Goal: Task Accomplishment & Management: Manage account settings

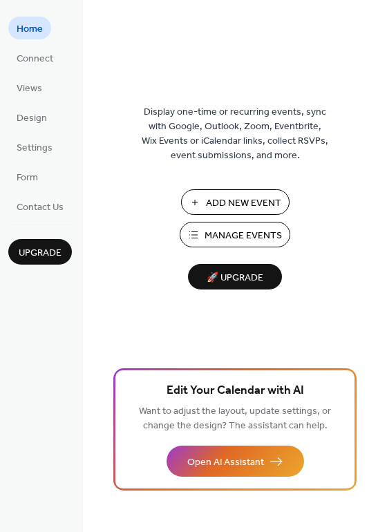
click at [262, 234] on span "Manage Events" at bounding box center [243, 236] width 77 height 15
click at [232, 231] on span "Manage Events" at bounding box center [243, 236] width 77 height 15
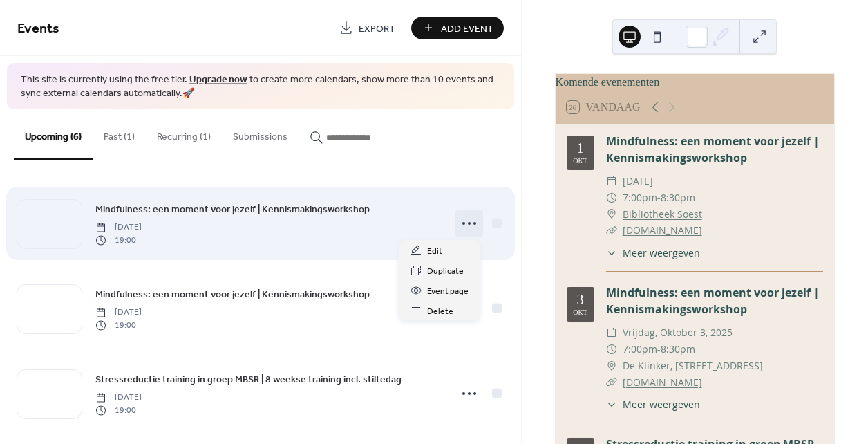
click at [467, 223] on icon at bounding box center [469, 223] width 22 height 22
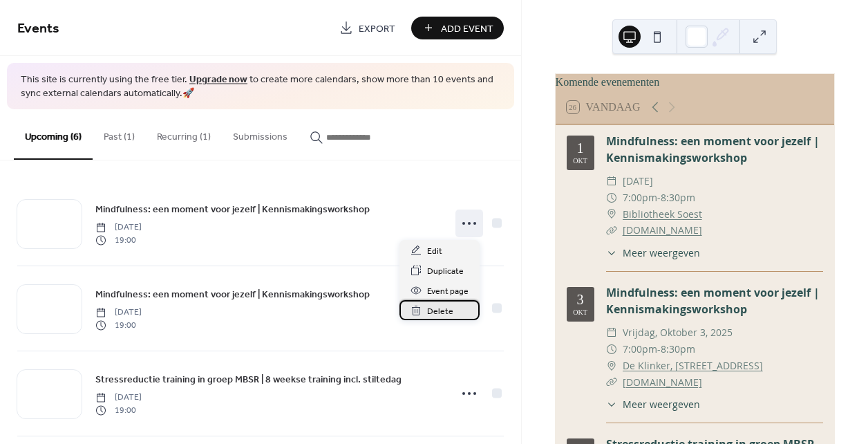
click at [446, 311] on span "Delete" at bounding box center [440, 311] width 26 height 15
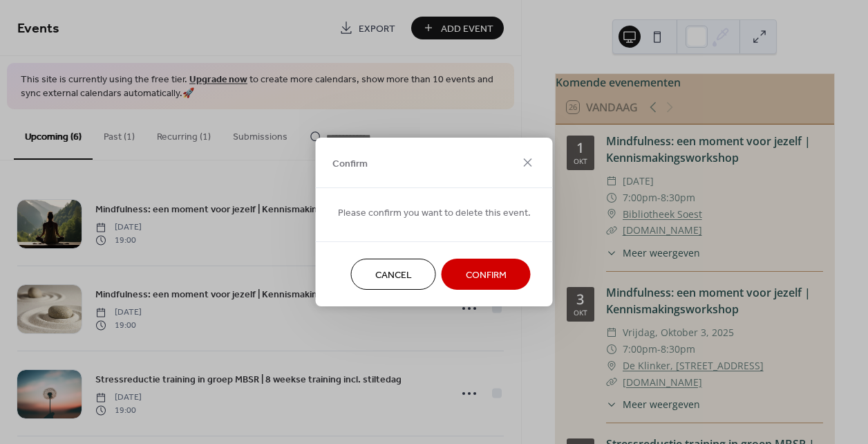
click at [481, 268] on span "Confirm" at bounding box center [486, 275] width 41 height 15
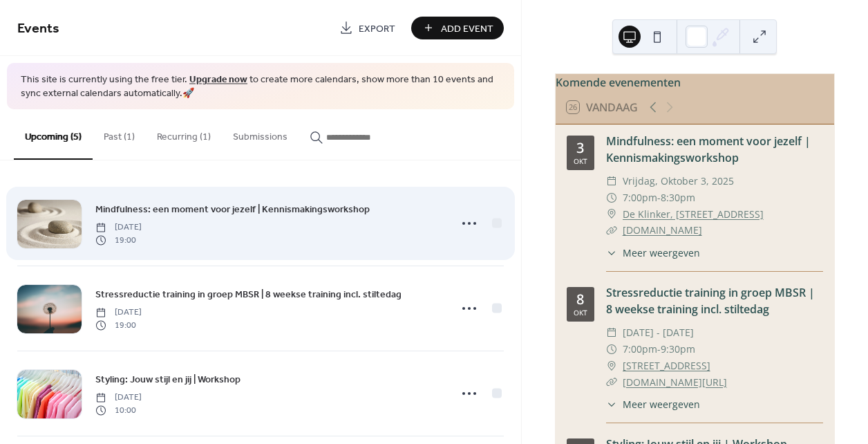
click at [322, 207] on span "Mindfulness: een moment voor jezelf | Kennismakingsworkshop" at bounding box center [232, 209] width 274 height 15
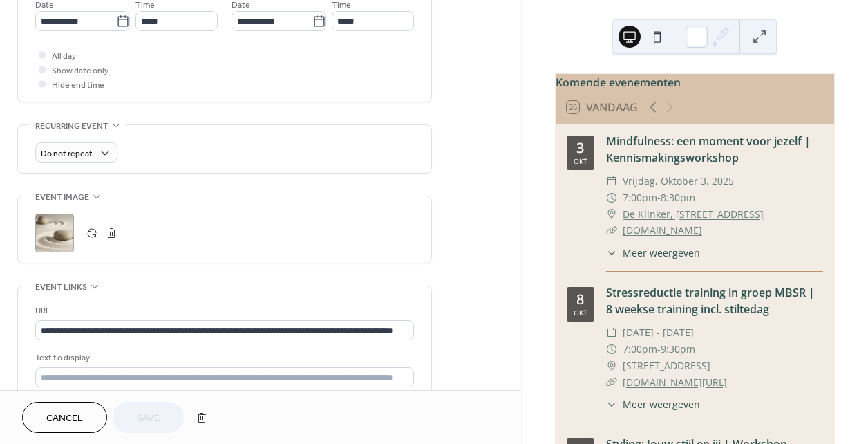
scroll to position [498, 0]
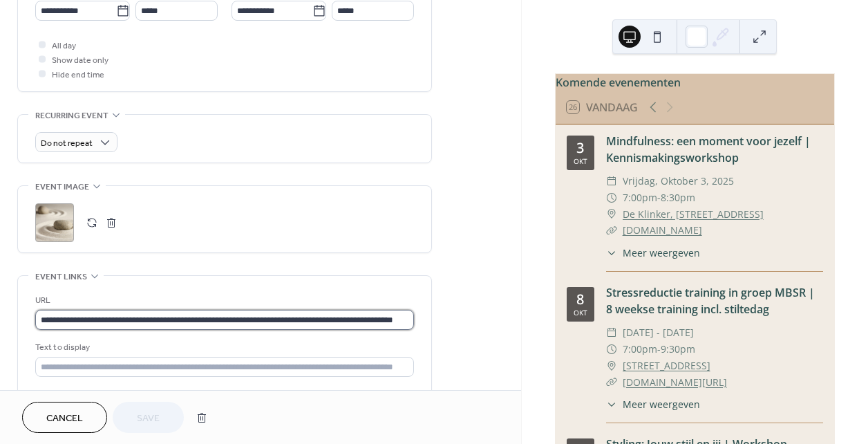
click at [290, 323] on input "**********" at bounding box center [224, 320] width 379 height 20
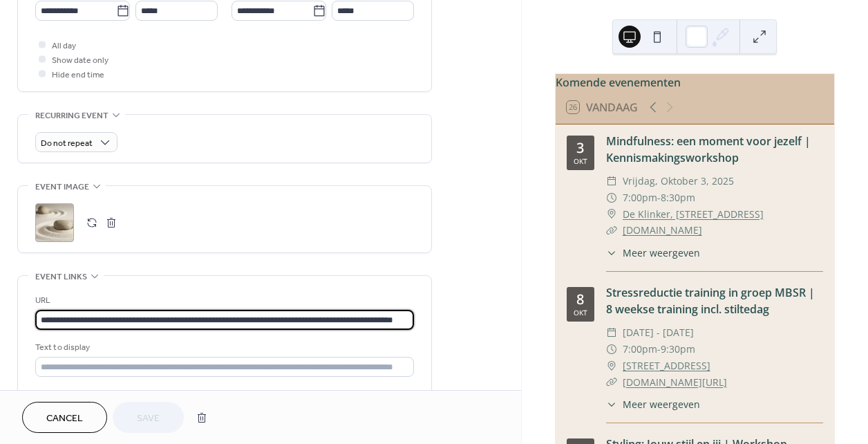
scroll to position [1, 48]
drag, startPoint x: 40, startPoint y: 319, endPoint x: 598, endPoint y: 325, distance: 557.8
click at [598, 325] on div "**********" at bounding box center [434, 222] width 868 height 444
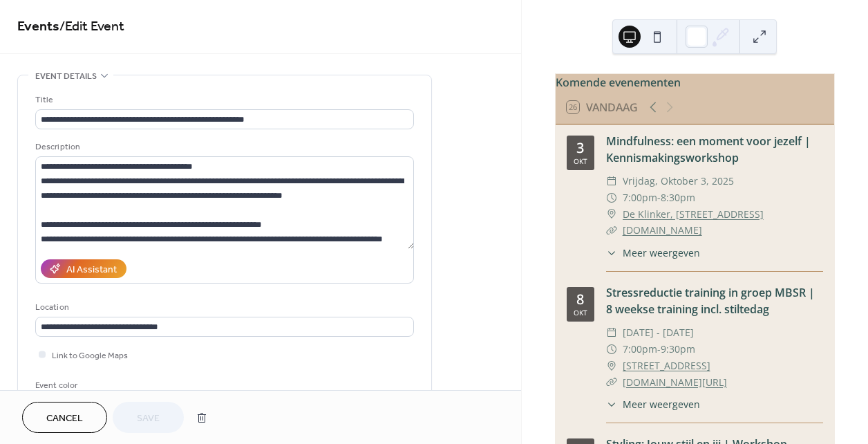
scroll to position [0, 0]
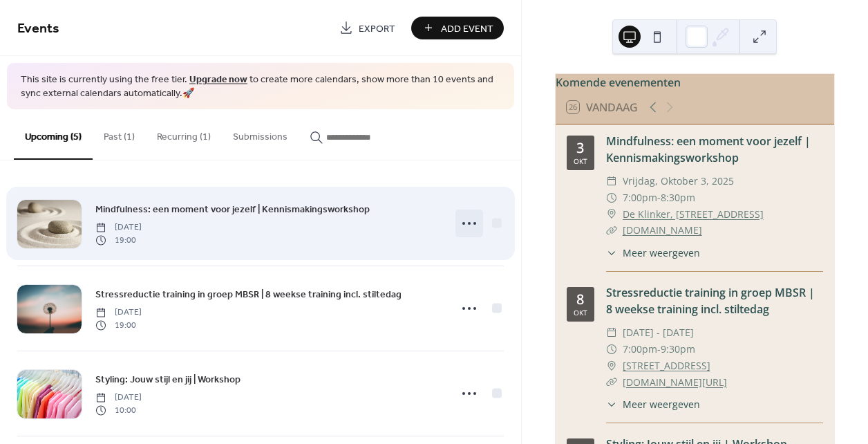
click at [458, 222] on icon at bounding box center [469, 223] width 22 height 22
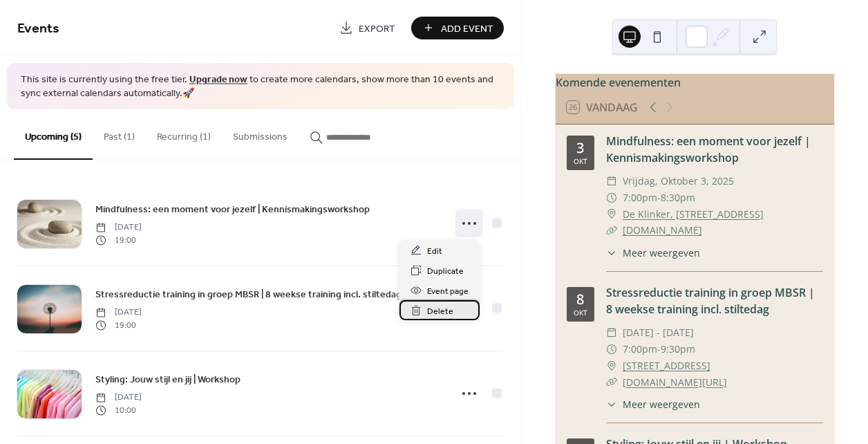
click at [441, 313] on span "Delete" at bounding box center [440, 311] width 26 height 15
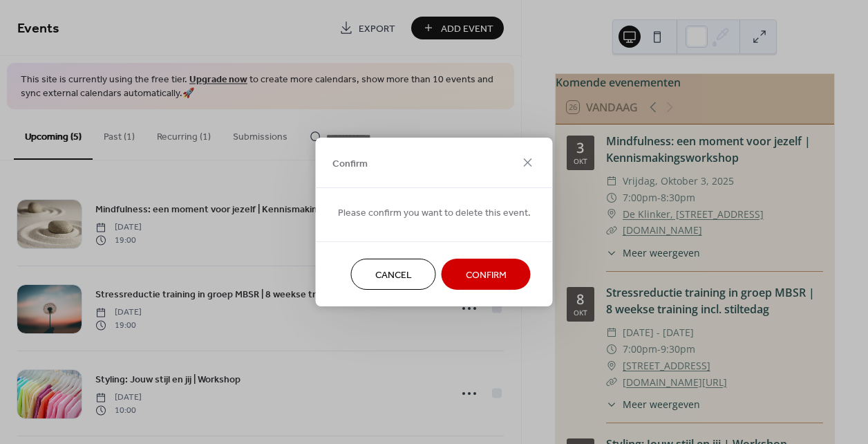
click at [491, 273] on span "Confirm" at bounding box center [486, 275] width 41 height 15
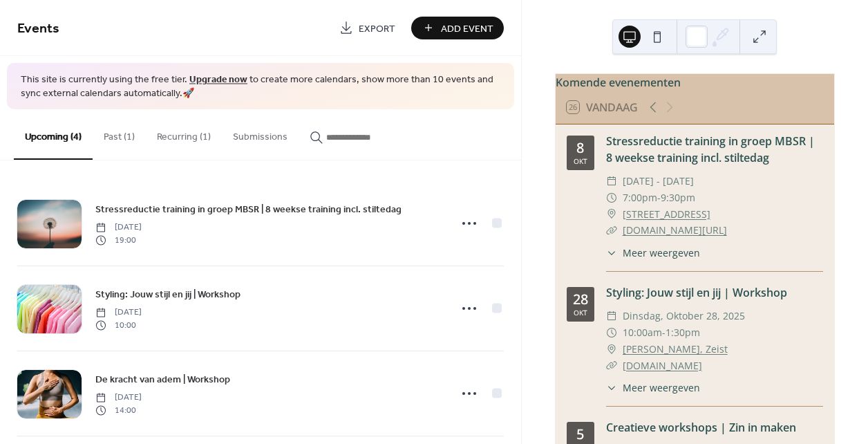
click at [115, 132] on button "Past (1)" at bounding box center [119, 133] width 53 height 49
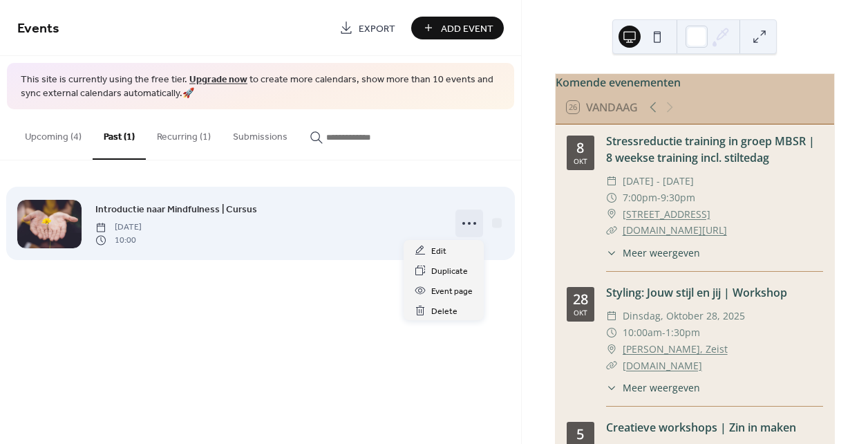
click at [470, 220] on icon at bounding box center [469, 223] width 22 height 22
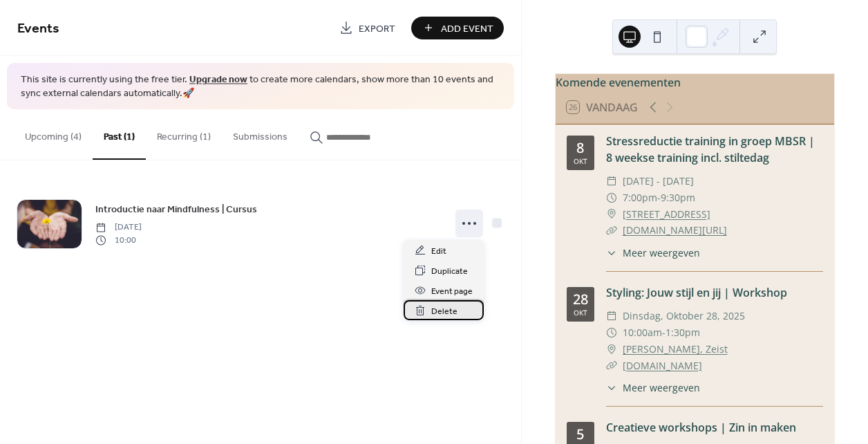
click at [445, 302] on div "Delete" at bounding box center [444, 310] width 80 height 20
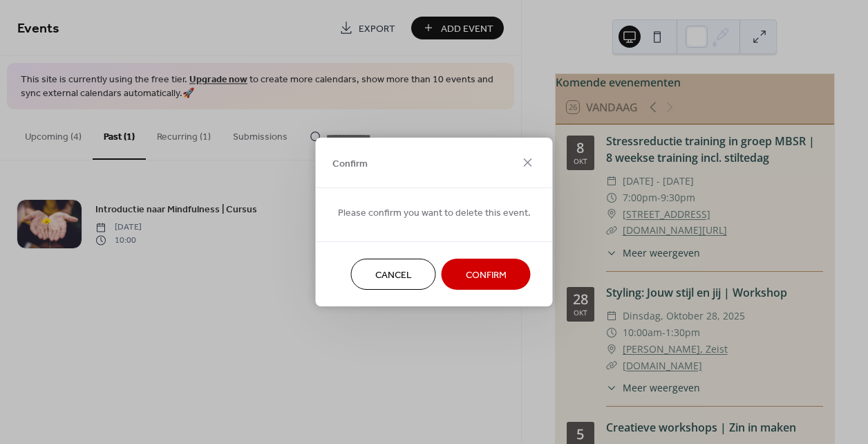
click at [484, 279] on span "Confirm" at bounding box center [486, 275] width 41 height 15
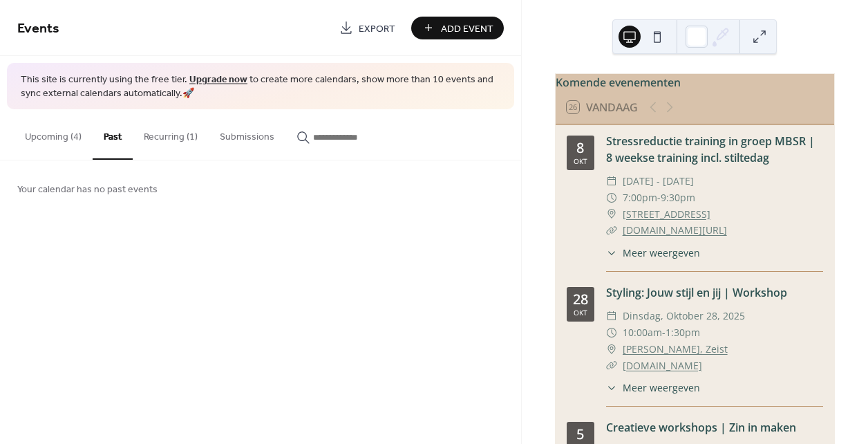
click at [163, 142] on button "Recurring (1)" at bounding box center [171, 133] width 76 height 49
